Goal: Task Accomplishment & Management: Use online tool/utility

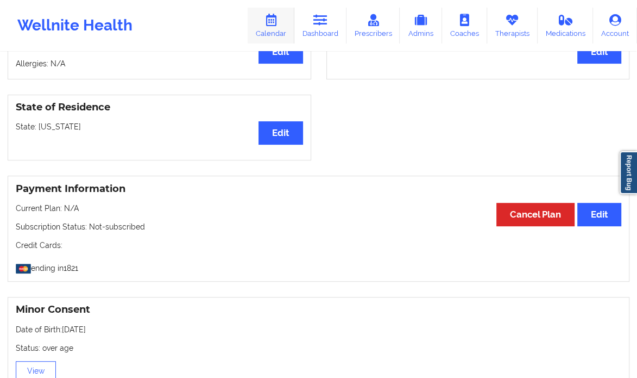
drag, startPoint x: 0, startPoint y: 0, endPoint x: 276, endPoint y: 29, distance: 277.5
click at [276, 29] on link "Calendar" at bounding box center [271, 26] width 47 height 36
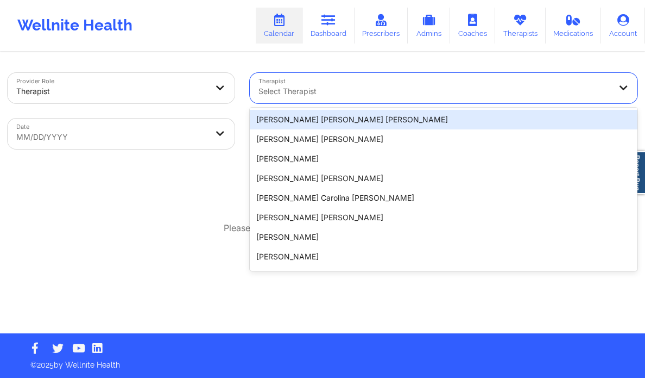
click at [334, 91] on div at bounding box center [435, 91] width 353 height 13
paste input "[PERSON_NAME] Oh"
type input "[PERSON_NAME] Oh"
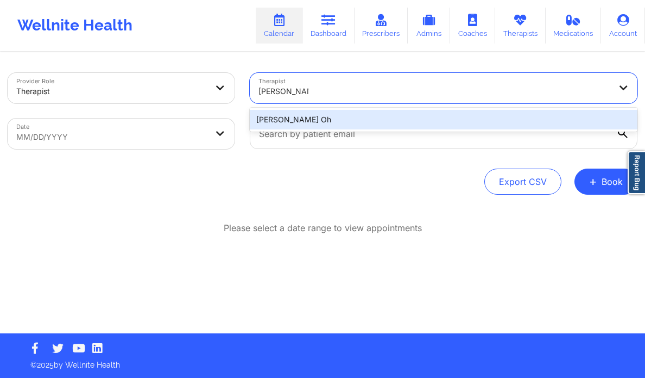
click at [338, 120] on div "[PERSON_NAME] Oh" at bounding box center [444, 120] width 388 height 20
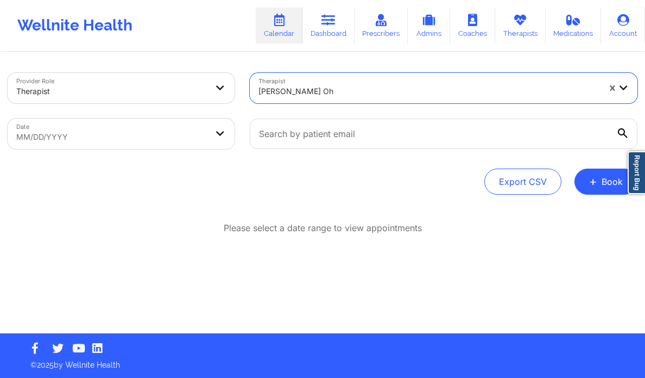
select select "2025-7"
select select "2025-8"
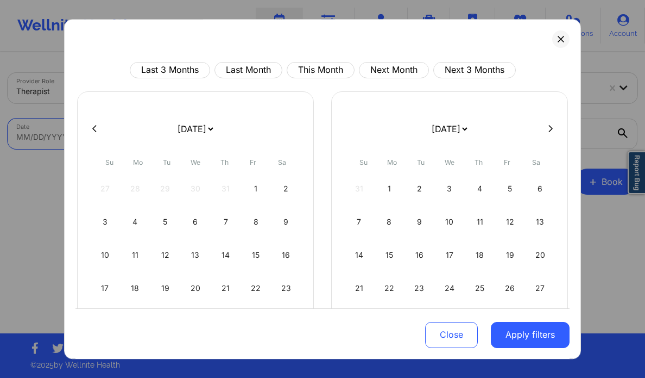
click at [135, 135] on body "Wellnite Health Calendar Dashboard Prescribers Admins Coaches Therapists Medica…" at bounding box center [322, 189] width 645 height 378
click at [549, 129] on icon at bounding box center [551, 128] width 4 height 8
select select "2025-8"
select select "2025-9"
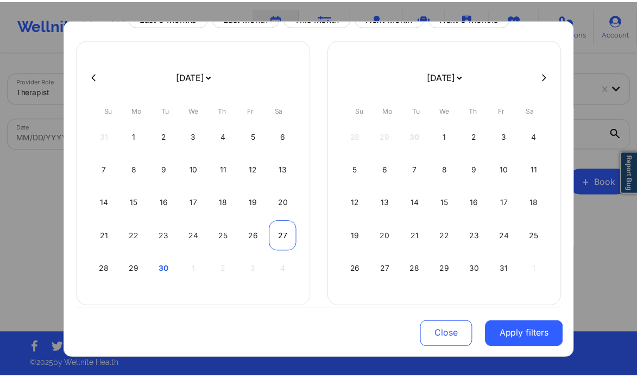
scroll to position [54, 0]
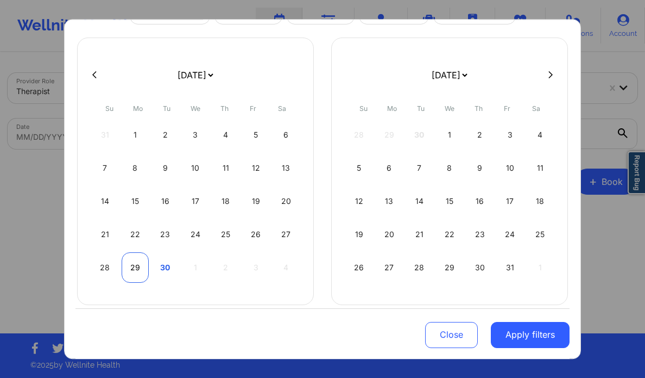
click at [141, 267] on div "29" at bounding box center [136, 267] width 28 height 30
select select "2025-8"
select select "2025-9"
select select "2025-8"
select select "2025-9"
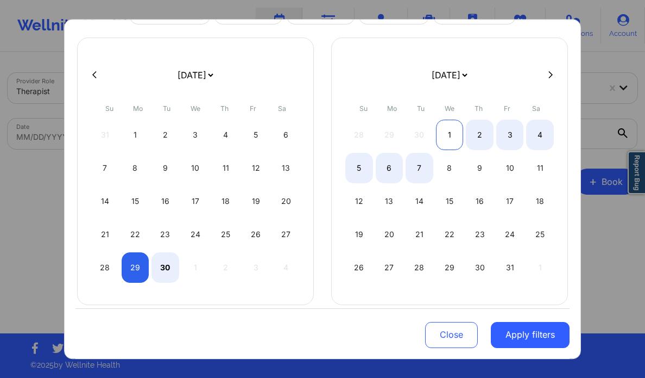
select select "2025-8"
select select "2025-9"
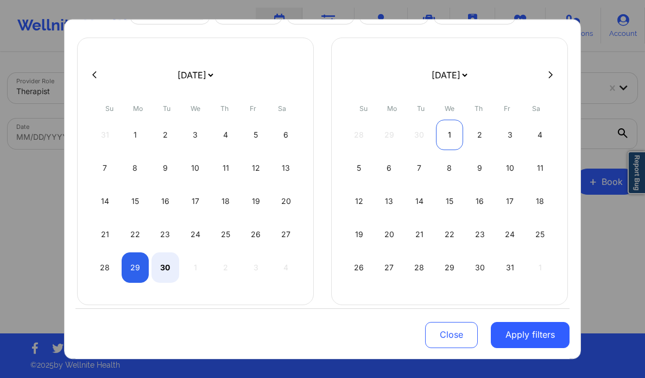
click at [452, 139] on div "1" at bounding box center [450, 135] width 28 height 30
select select "2025-8"
select select "2025-9"
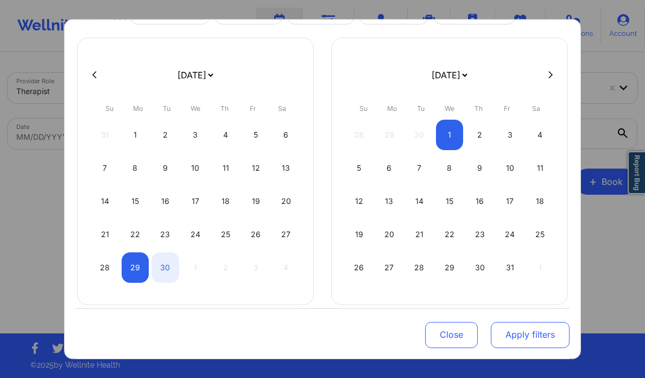
click at [524, 336] on button "Apply filters" at bounding box center [530, 334] width 79 height 26
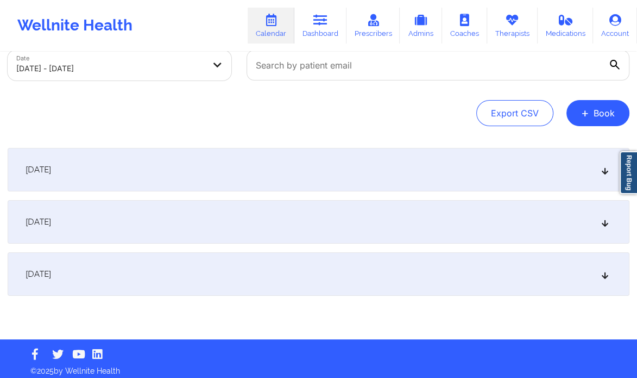
scroll to position [71, 0]
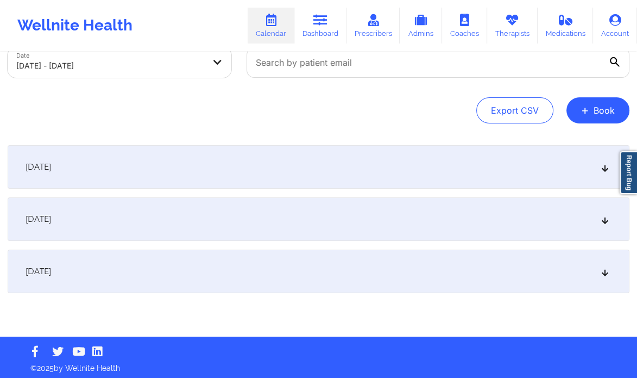
click at [609, 214] on div "[DATE]" at bounding box center [319, 218] width 622 height 43
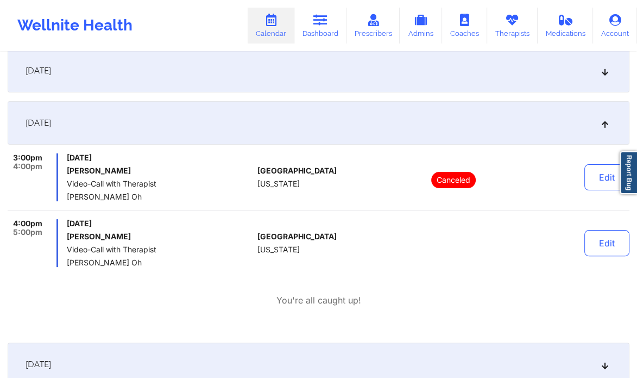
scroll to position [169, 0]
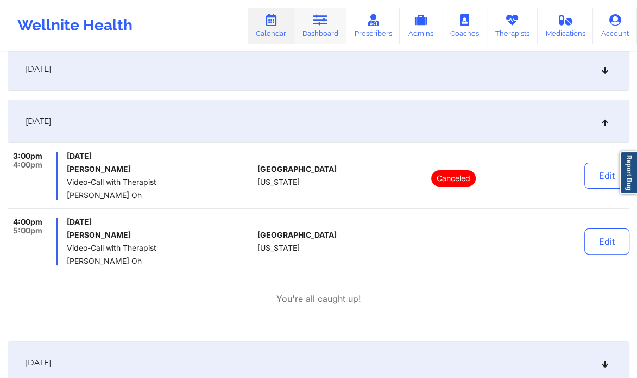
click at [324, 26] on icon at bounding box center [320, 20] width 14 height 12
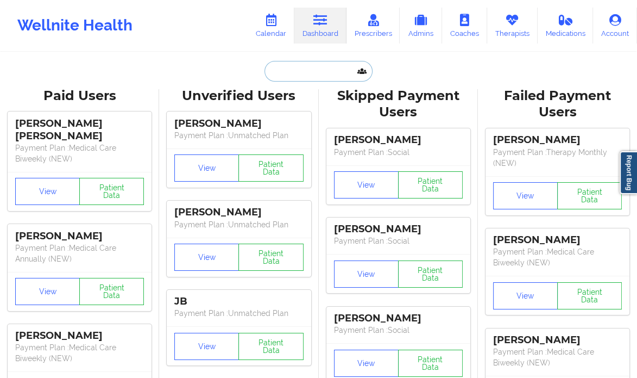
click at [286, 73] on input "text" at bounding box center [319, 71] width 108 height 21
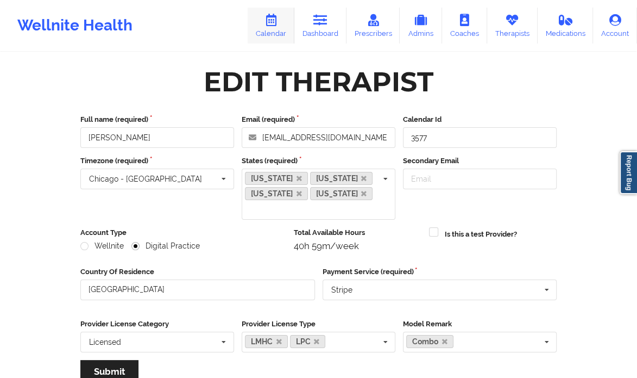
click at [284, 23] on link "Calendar" at bounding box center [271, 26] width 47 height 36
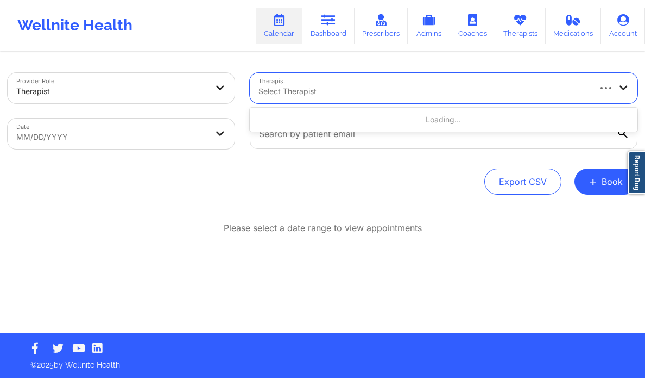
click at [323, 86] on div at bounding box center [424, 91] width 331 height 13
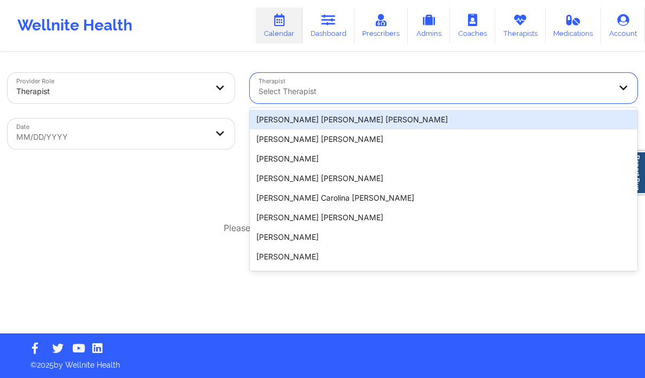
paste input "[PERSON_NAME]"
type input "[PERSON_NAME]"
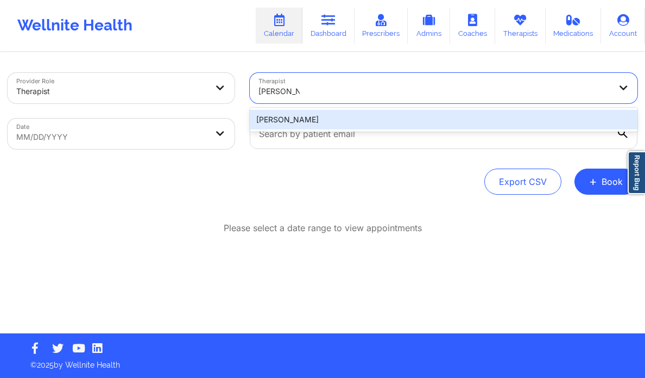
click at [326, 126] on div "[PERSON_NAME]" at bounding box center [444, 120] width 388 height 20
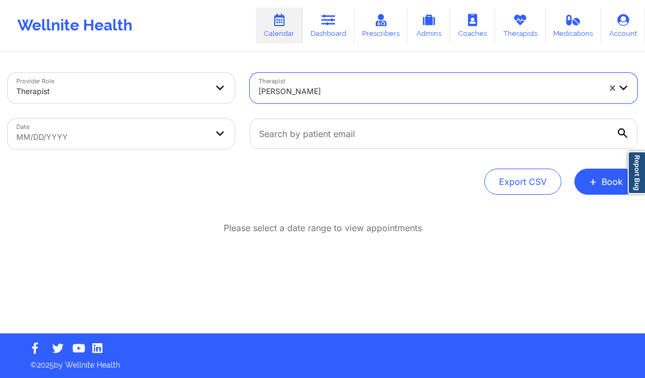
select select "2025-7"
select select "2025-8"
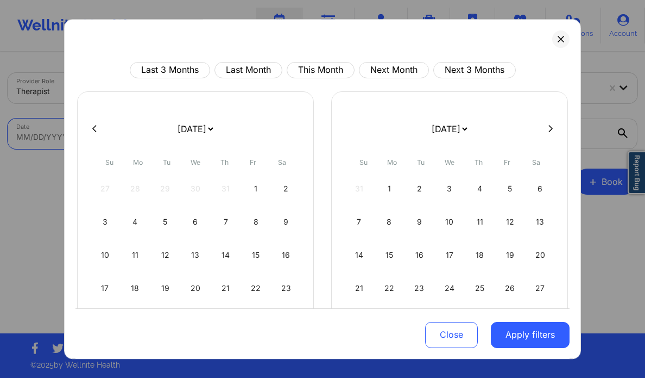
click at [214, 139] on body "Wellnite Health Calendar Dashboard Prescribers Admins Coaches Therapists Medica…" at bounding box center [322, 189] width 645 height 378
click at [549, 133] on button at bounding box center [551, 128] width 11 height 9
select select "2025-8"
select select "2025-9"
click at [387, 223] on div "6" at bounding box center [390, 221] width 28 height 30
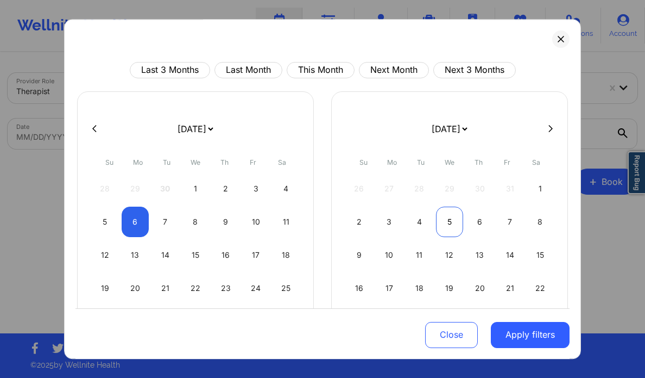
select select "2025-9"
select select "2025-10"
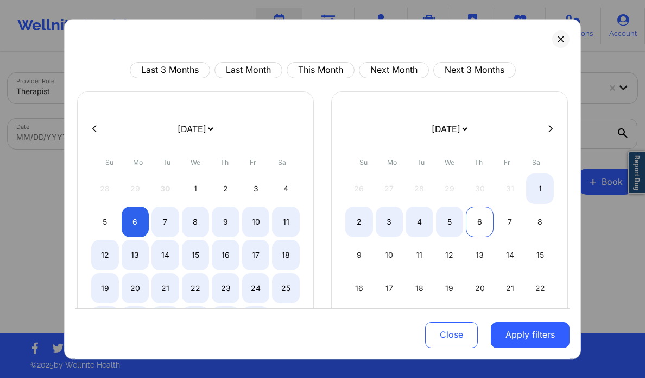
select select "2025-9"
select select "2025-10"
click at [476, 220] on div "6" at bounding box center [480, 221] width 28 height 30
select select "2025-9"
select select "2025-10"
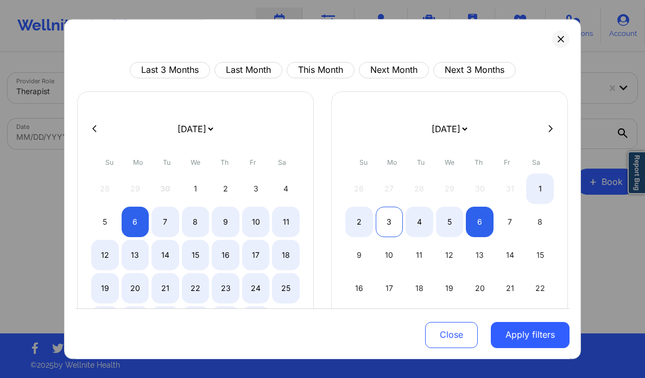
click at [393, 216] on div "3" at bounding box center [390, 221] width 28 height 30
select select "2025-10"
select select "2025-11"
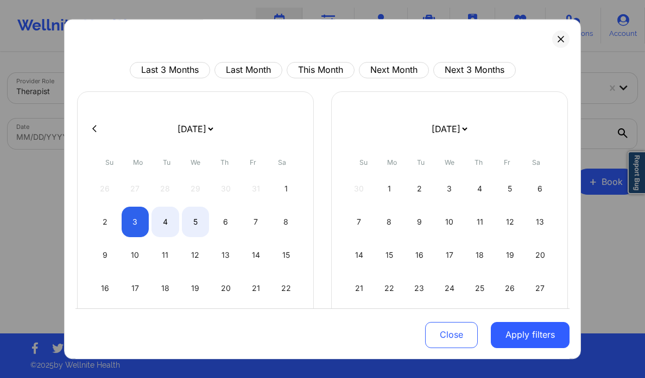
select select "2025-10"
select select "2025-11"
click at [95, 126] on icon at bounding box center [94, 128] width 4 height 7
select select "2025-9"
select select "2025-10"
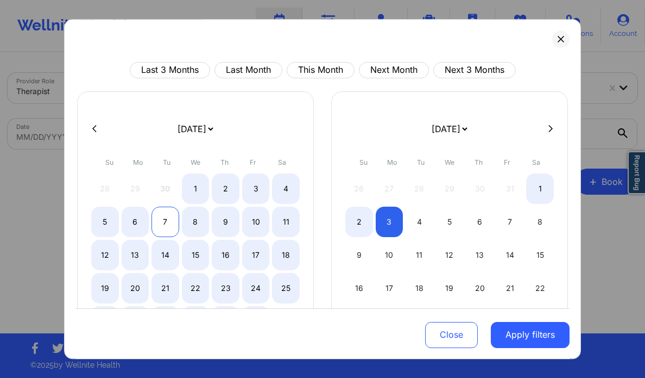
select select "2025-9"
select select "2025-10"
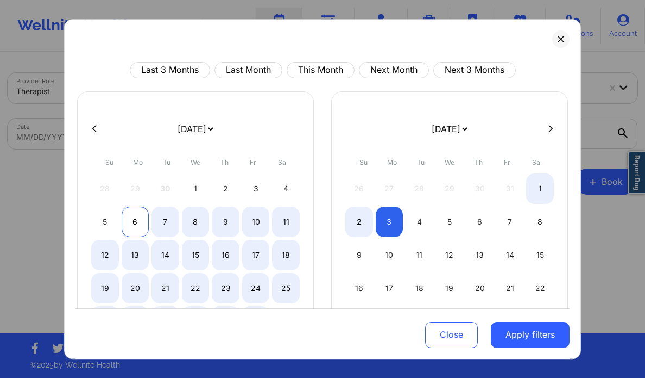
select select "2025-9"
select select "2025-10"
click at [133, 223] on div "6" at bounding box center [136, 221] width 28 height 30
select select "2025-9"
select select "2025-10"
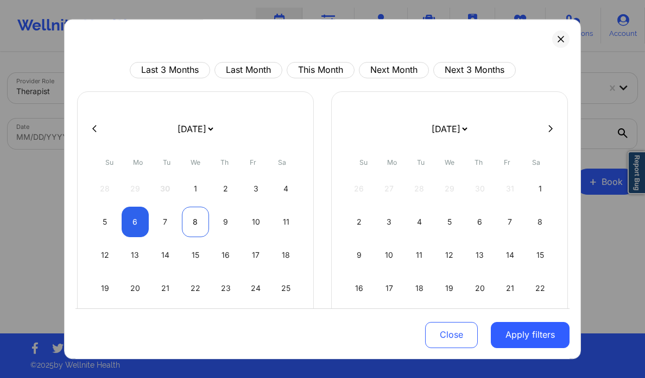
select select "2025-9"
select select "2025-10"
select select "2025-9"
select select "2025-10"
select select "2025-9"
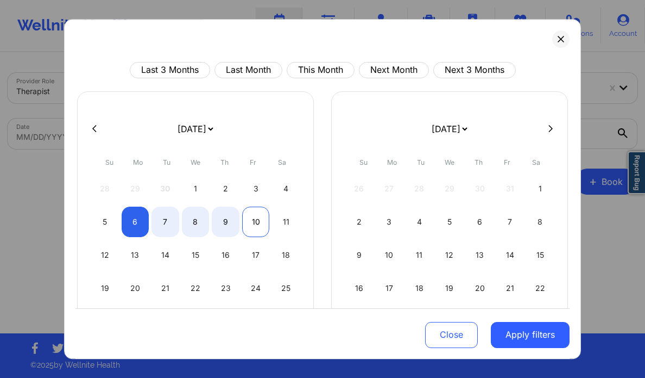
select select "2025-10"
click at [255, 218] on div "10" at bounding box center [256, 221] width 28 height 30
select select "2025-9"
select select "2025-10"
click at [158, 216] on div "7" at bounding box center [166, 221] width 28 height 30
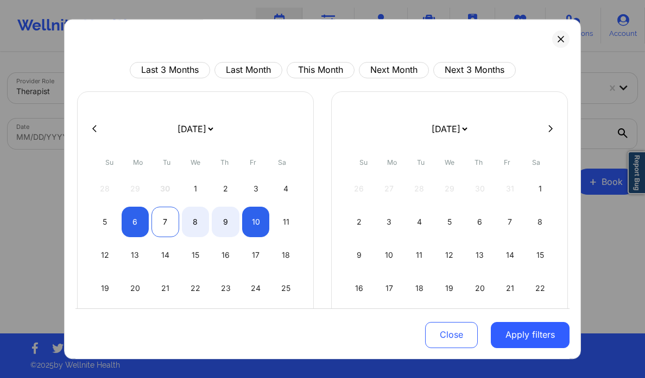
select select "2025-9"
select select "2025-10"
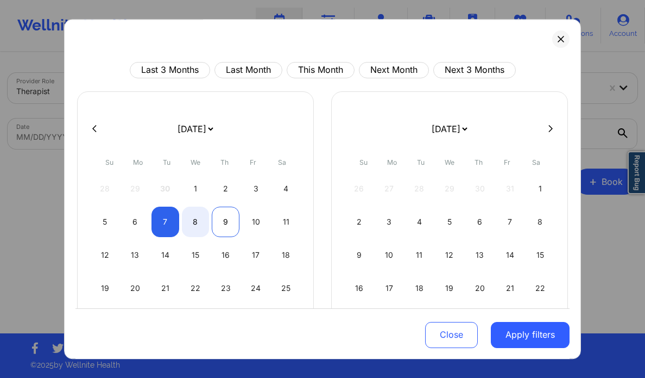
select select "2025-9"
select select "2025-10"
click at [222, 218] on div "9" at bounding box center [226, 221] width 28 height 30
select select "2025-9"
select select "2025-10"
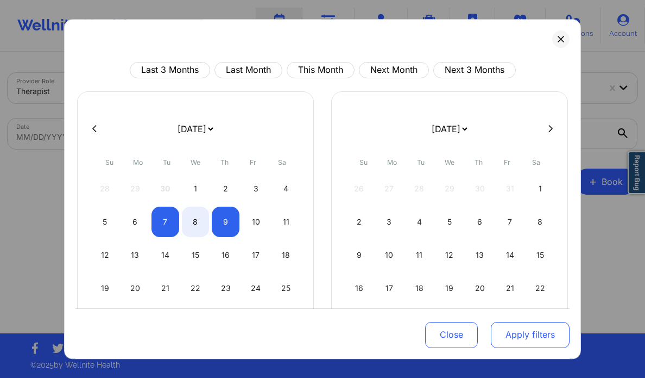
click at [507, 333] on button "Apply filters" at bounding box center [530, 334] width 79 height 26
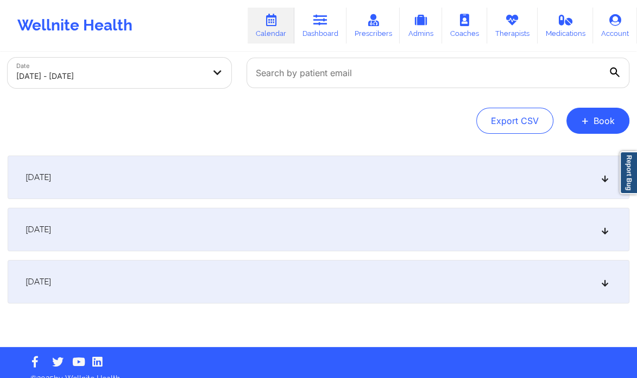
scroll to position [63, 0]
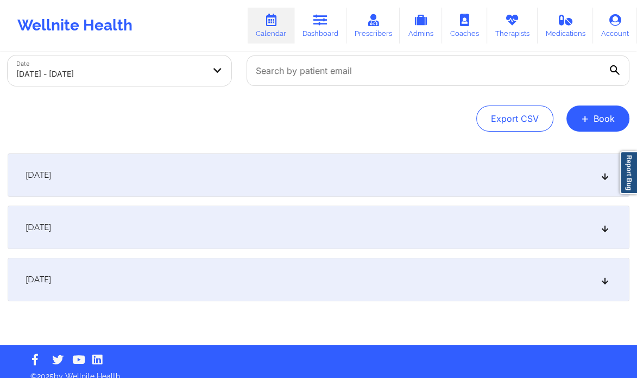
click at [595, 230] on div "[DATE]" at bounding box center [319, 226] width 622 height 43
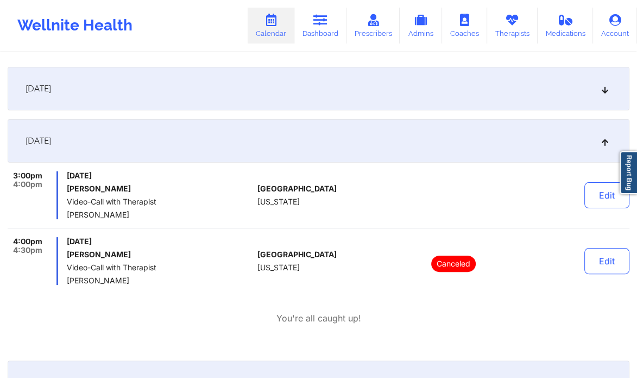
scroll to position [150, 0]
